Goal: Task Accomplishment & Management: Use online tool/utility

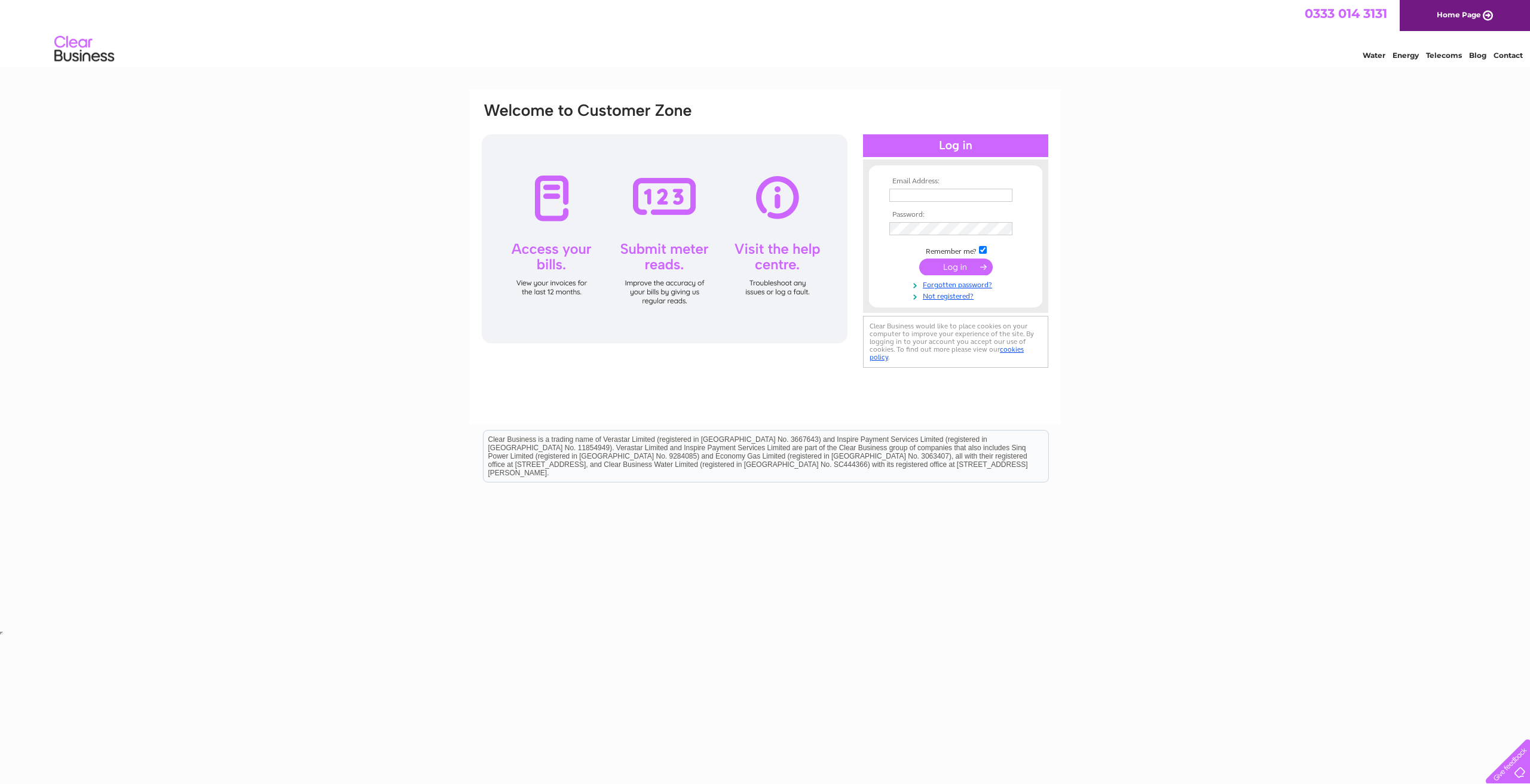
type input "John.grant2@sse.com"
click at [949, 269] on input "submit" at bounding box center [956, 267] width 74 height 17
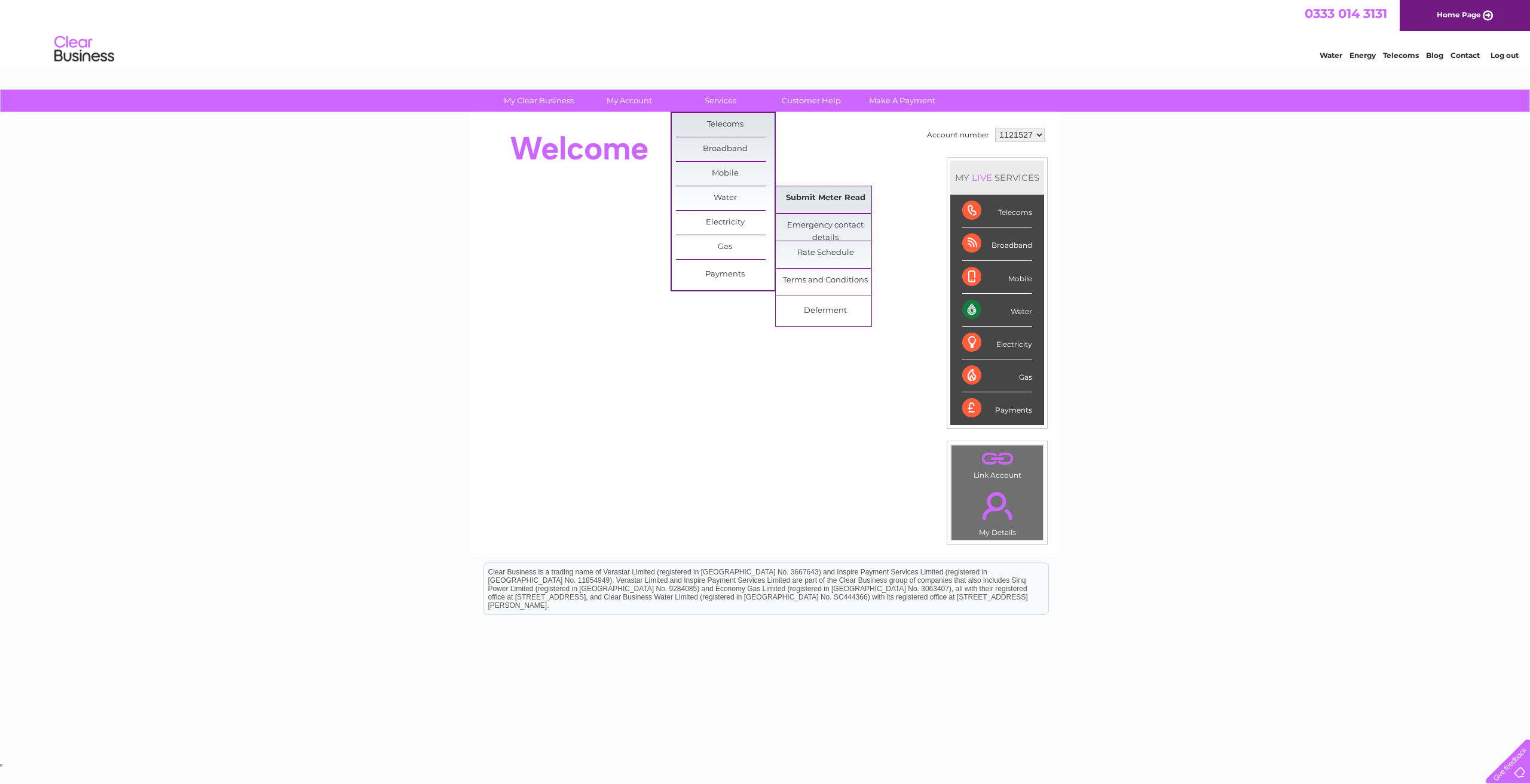
click at [799, 199] on link "Submit Meter Read" at bounding box center [825, 198] width 99 height 24
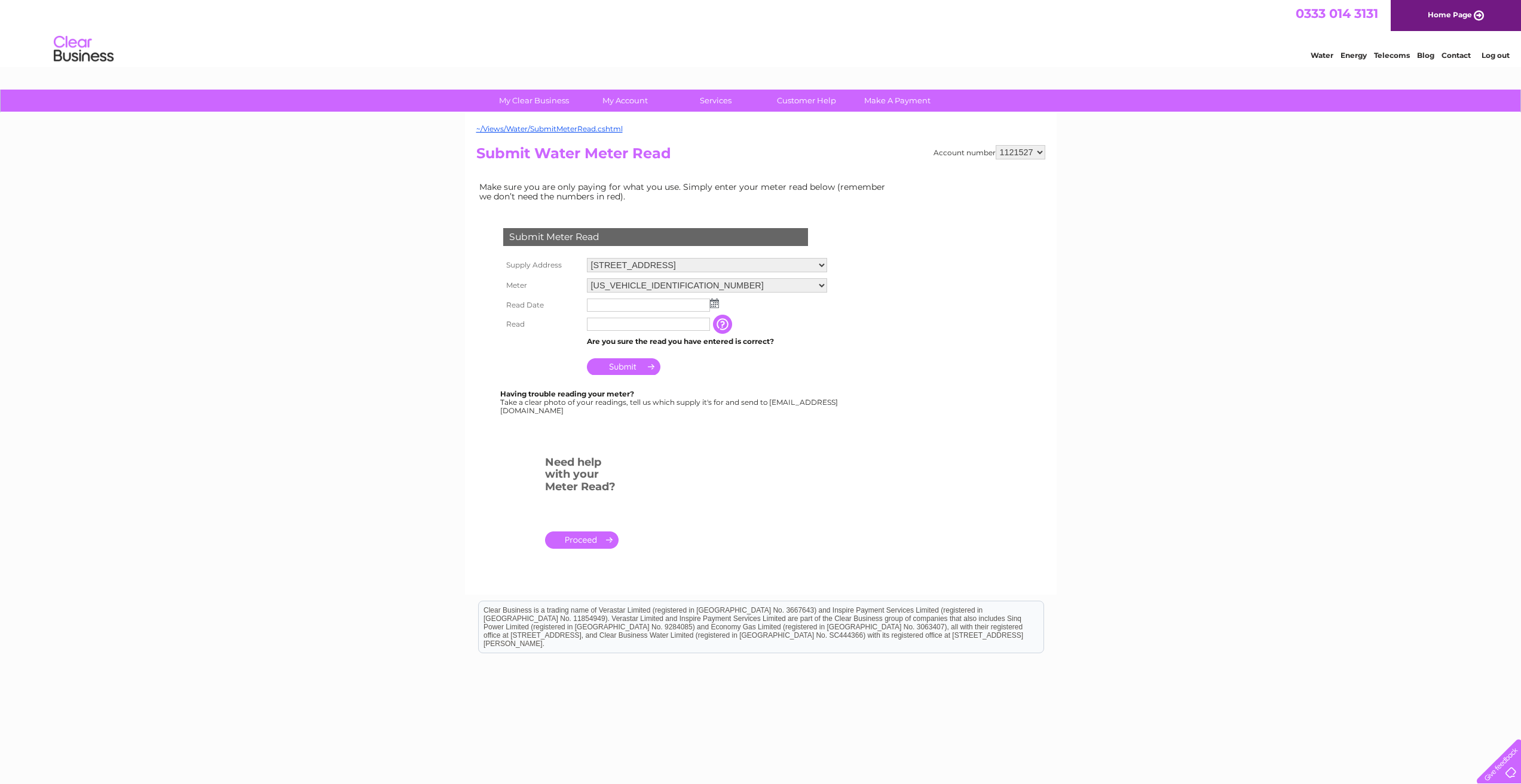
click at [712, 303] on img at bounding box center [714, 303] width 9 height 9
click at [678, 354] on link "2" at bounding box center [674, 356] width 17 height 12
type input "2025/10/02"
click at [609, 325] on input "text" at bounding box center [648, 325] width 123 height 13
click at [628, 366] on input "Submit" at bounding box center [624, 368] width 74 height 17
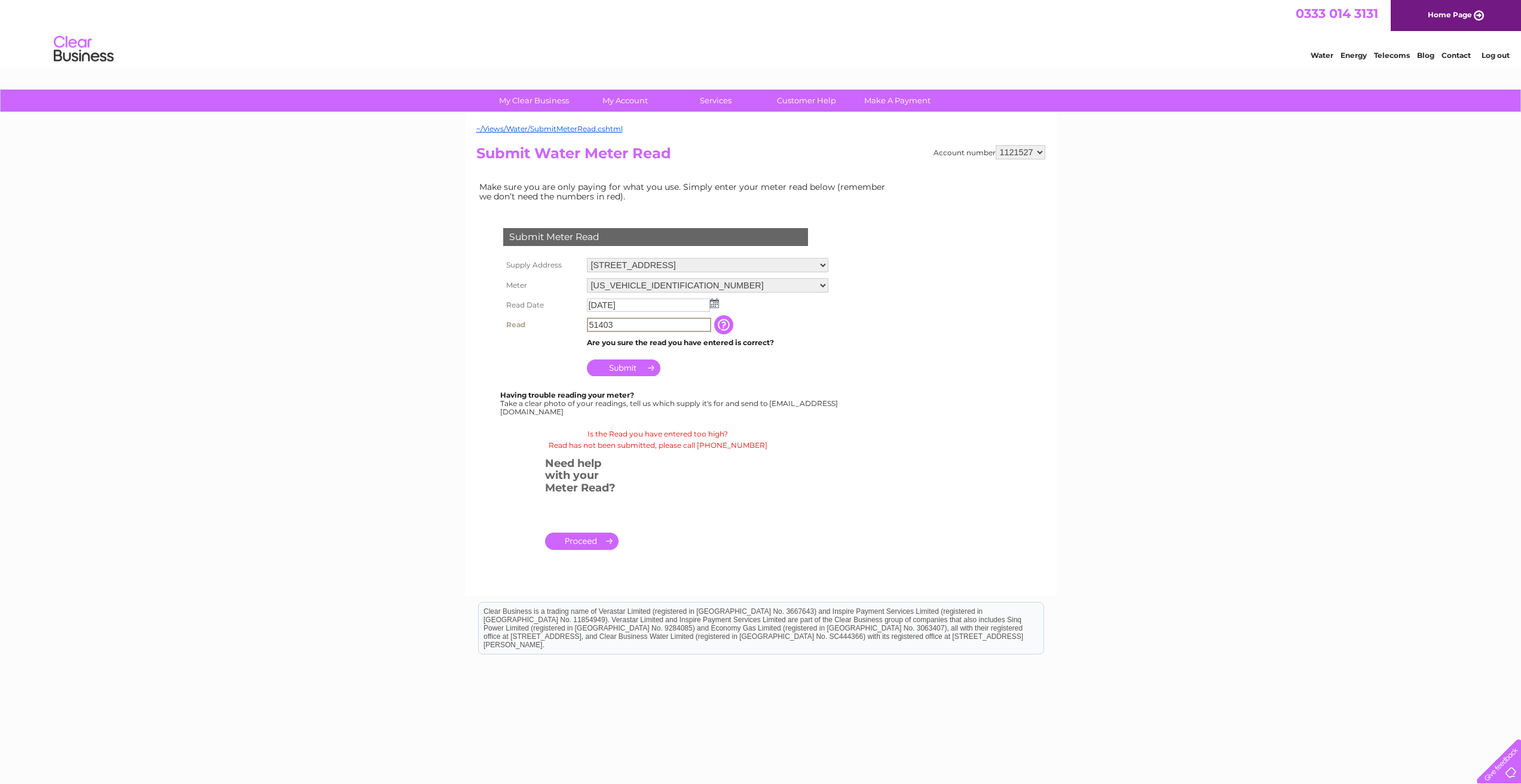
click at [619, 326] on input "51403" at bounding box center [649, 325] width 124 height 14
type input "5"
click at [820, 264] on select "20 Chanonry Road North, Elgin, IV30 6NB" at bounding box center [707, 265] width 241 height 16
click at [1041, 151] on select "1121527 1129819" at bounding box center [1020, 151] width 49 height 14
select select "1129819"
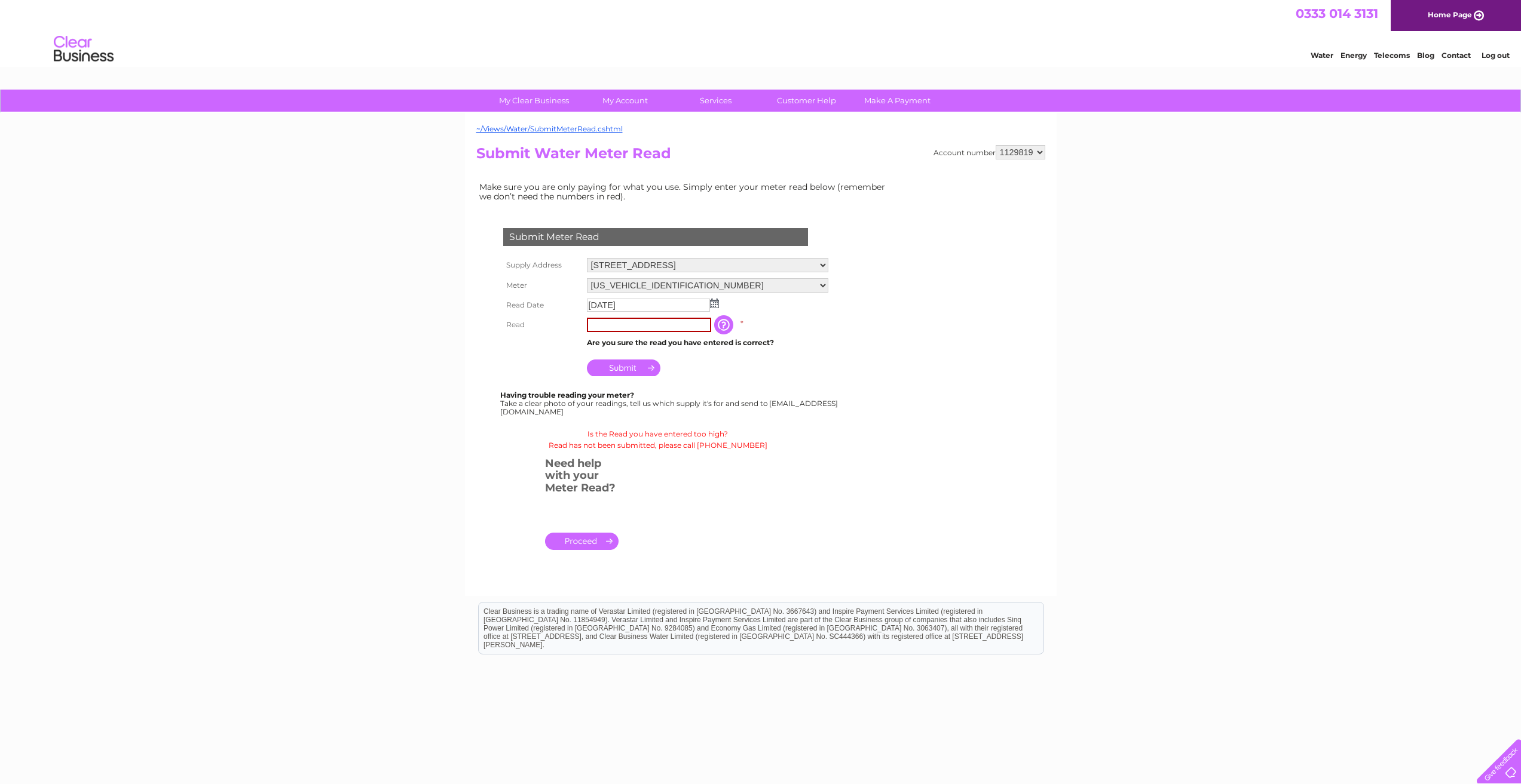
click at [996, 145] on select "1121527 1129819" at bounding box center [1020, 151] width 49 height 14
click at [594, 304] on input "text" at bounding box center [648, 305] width 123 height 13
click at [719, 306] on td at bounding box center [712, 305] width 256 height 19
click at [716, 304] on img at bounding box center [714, 303] width 9 height 9
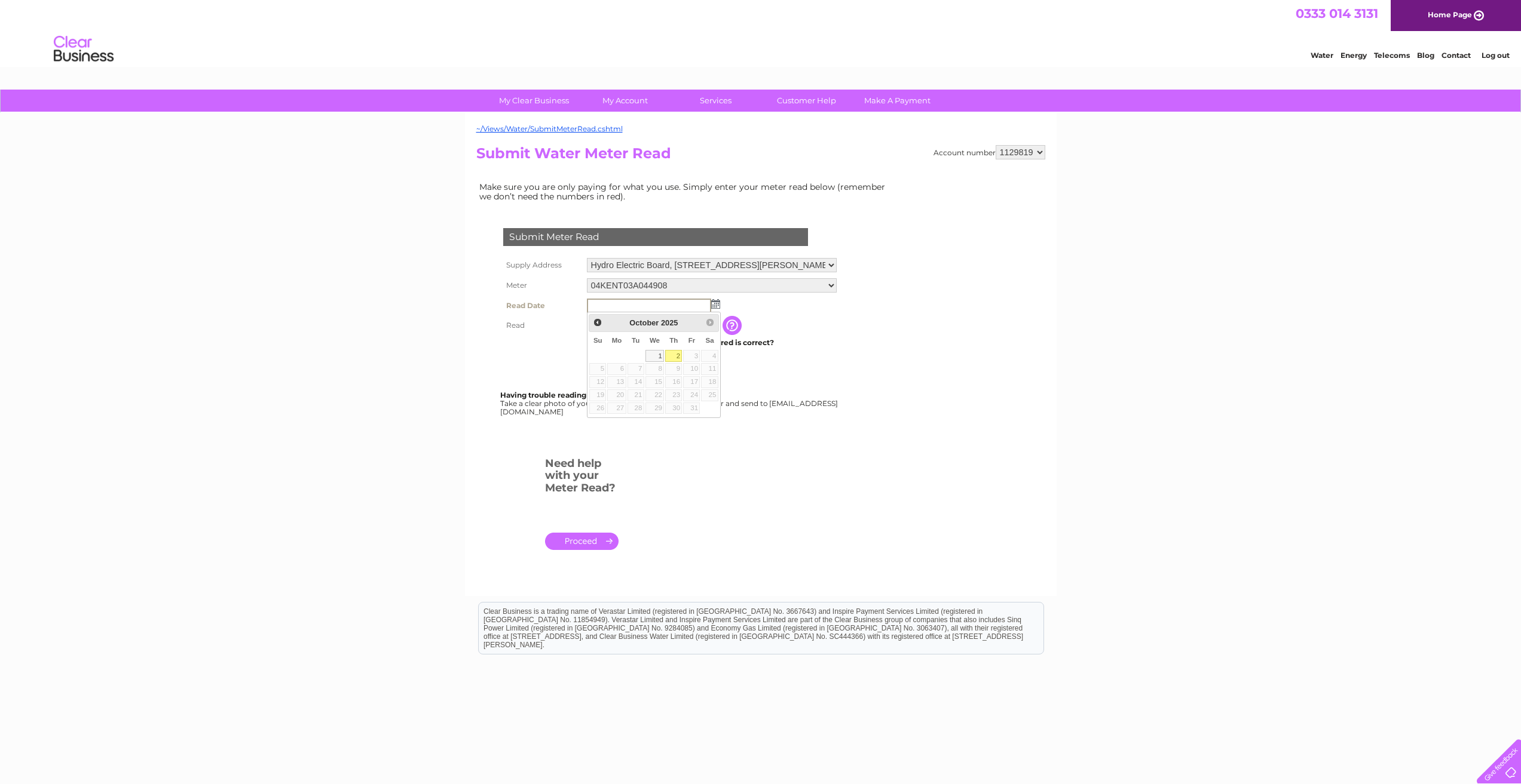
click at [675, 356] on link "2" at bounding box center [674, 356] width 17 height 12
type input "2025/10/02"
click at [612, 324] on input "text" at bounding box center [648, 325] width 123 height 13
type input "51403"
click at [629, 369] on input "Submit" at bounding box center [624, 368] width 74 height 17
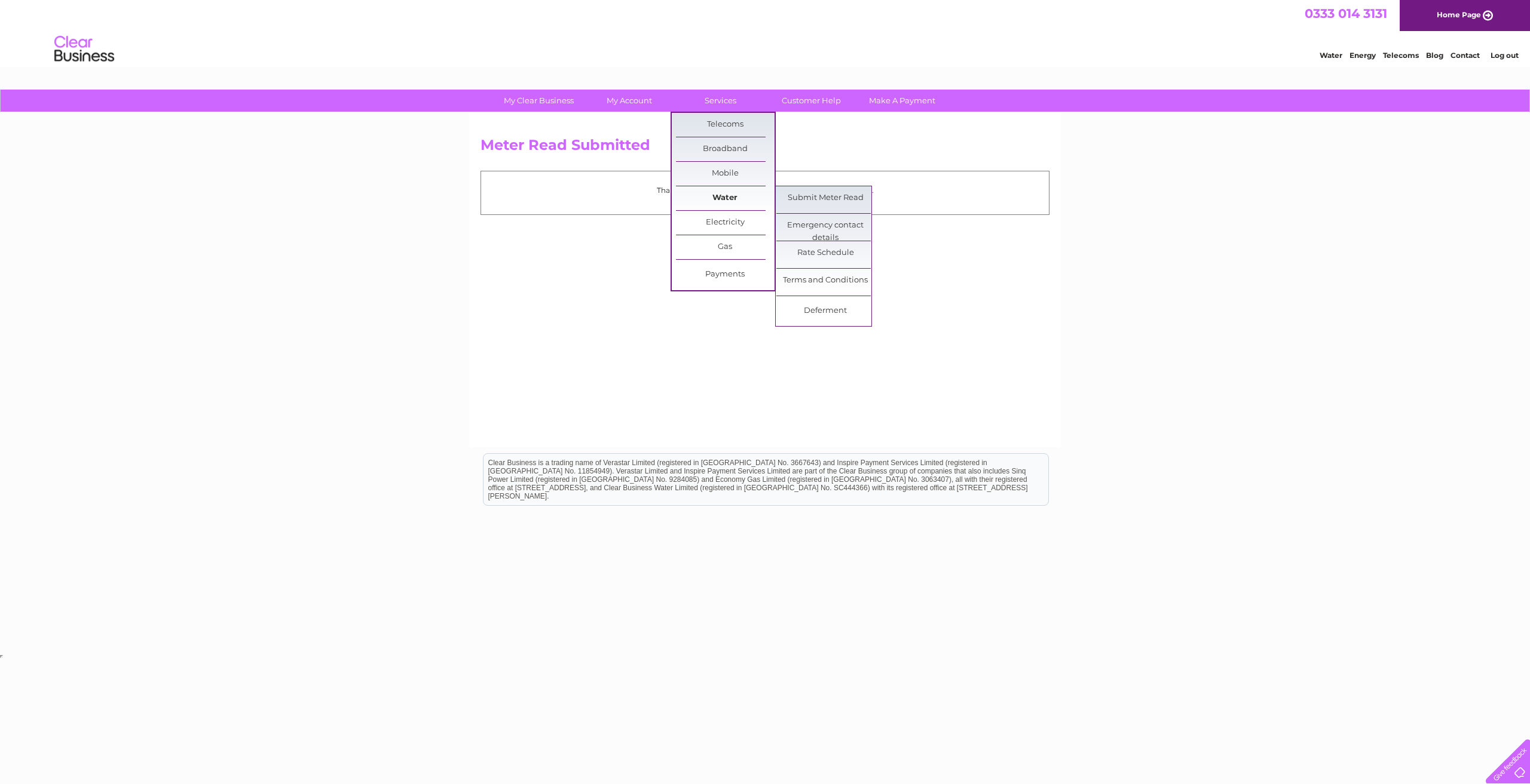
click at [732, 192] on link "Water" at bounding box center [725, 198] width 99 height 24
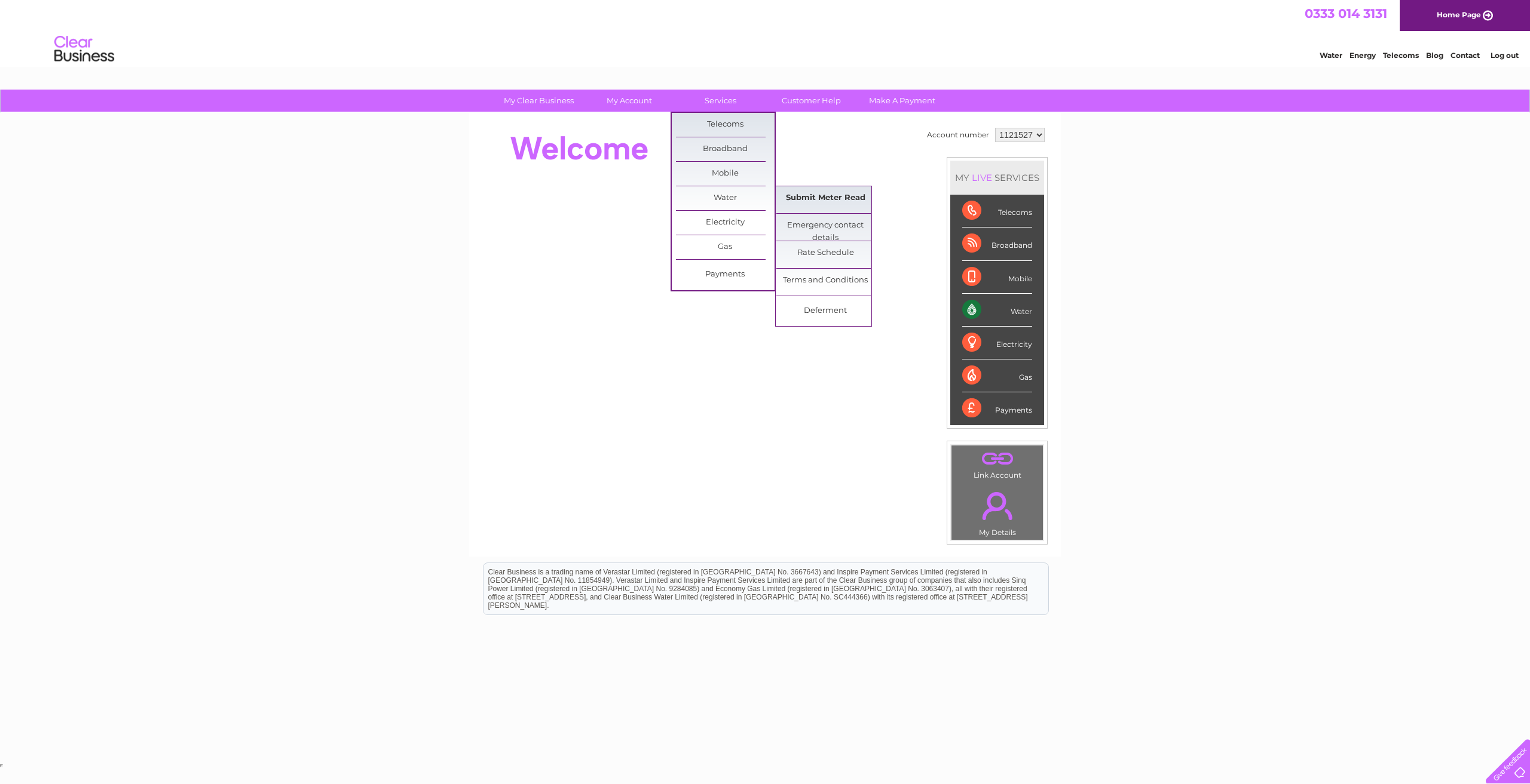
click at [789, 207] on link "Submit Meter Read" at bounding box center [825, 198] width 99 height 24
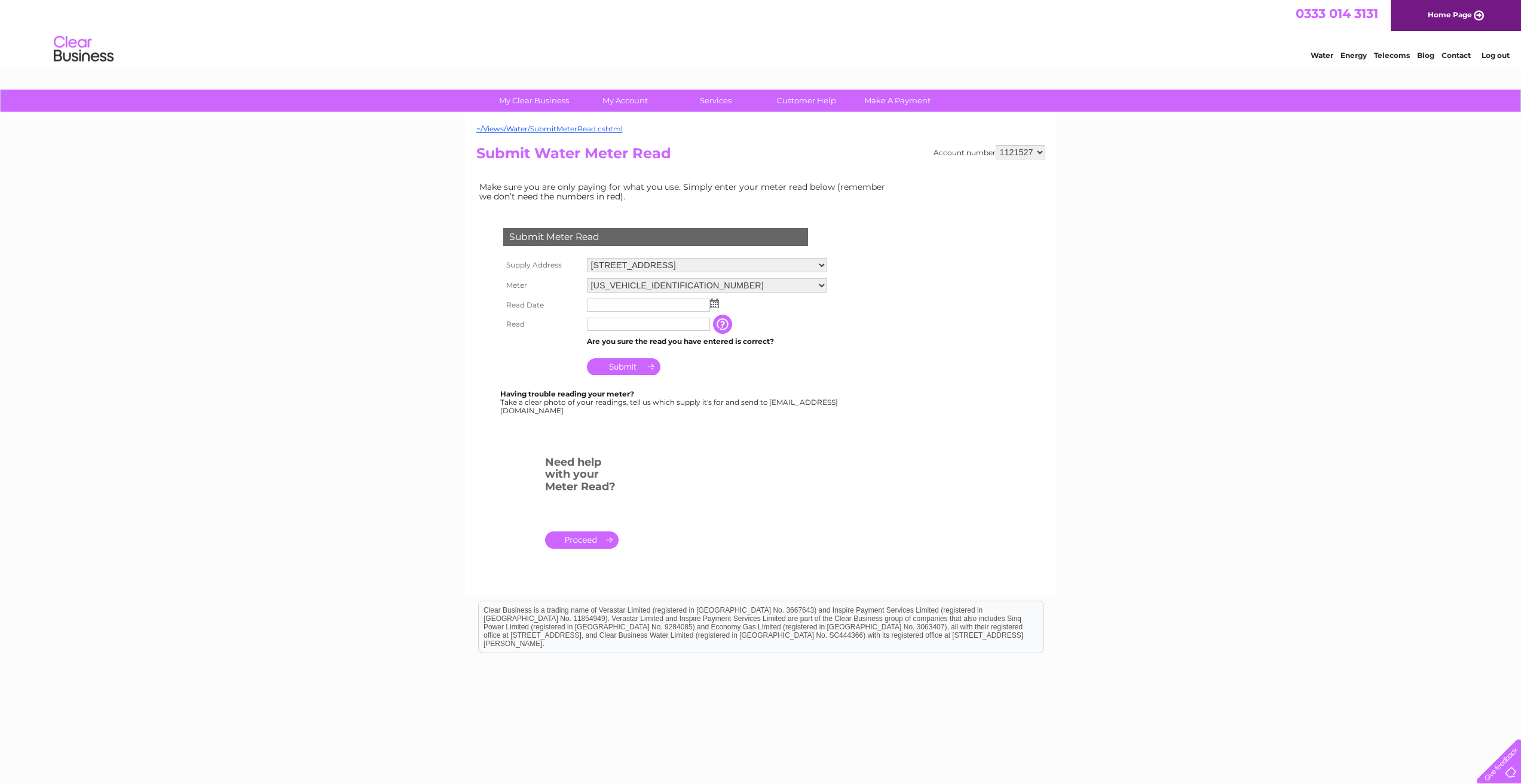
click at [616, 306] on input "text" at bounding box center [648, 305] width 123 height 13
click at [715, 305] on img at bounding box center [714, 303] width 9 height 9
click at [600, 323] on span "Prev" at bounding box center [597, 322] width 9 height 9
click at [620, 411] on link "29" at bounding box center [616, 408] width 18 height 12
type input "2025/09/29"
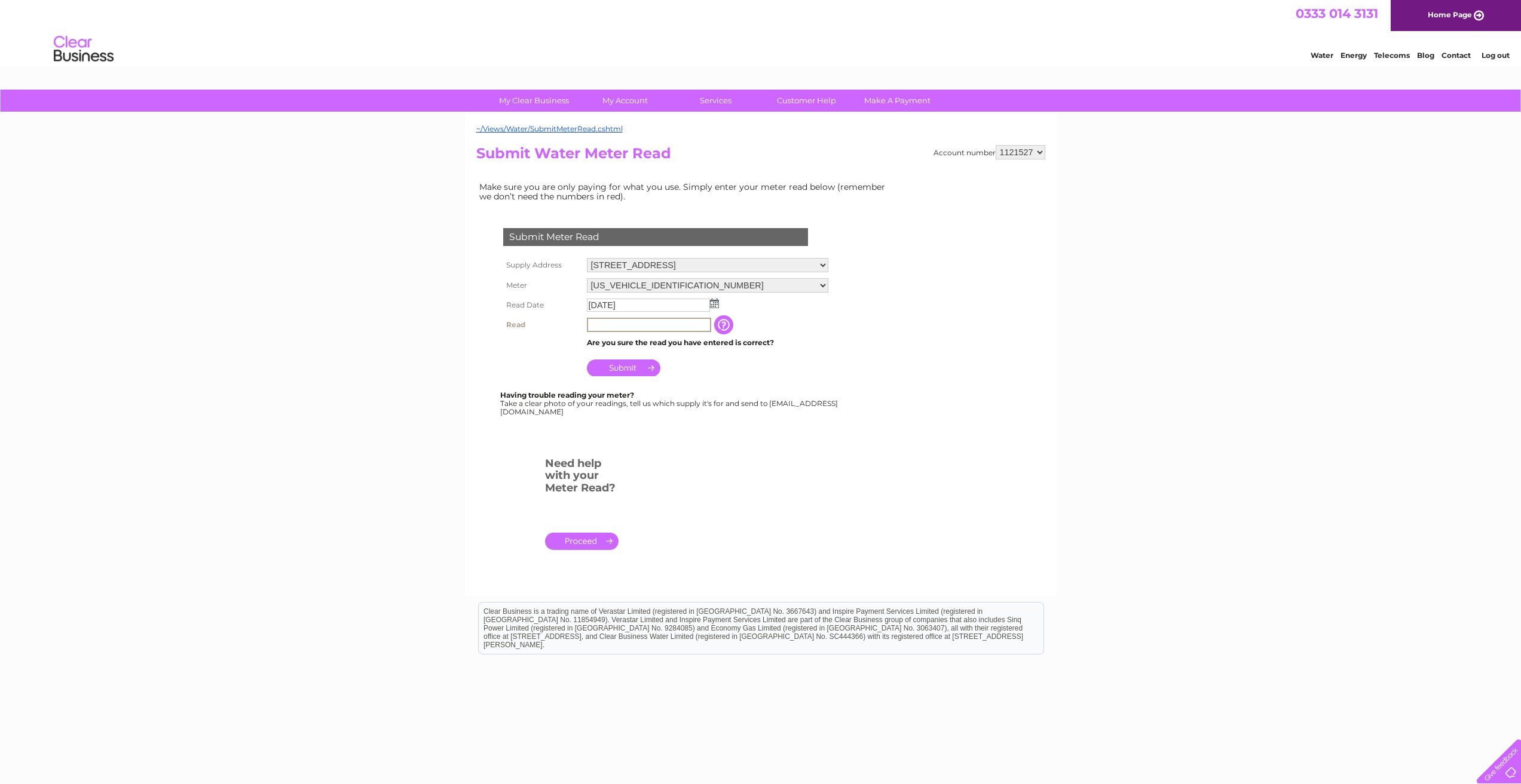
click at [607, 325] on input "text" at bounding box center [649, 325] width 124 height 14
type input "5625"
click at [629, 371] on input "Submit" at bounding box center [624, 368] width 74 height 17
